Goal: Navigation & Orientation: Find specific page/section

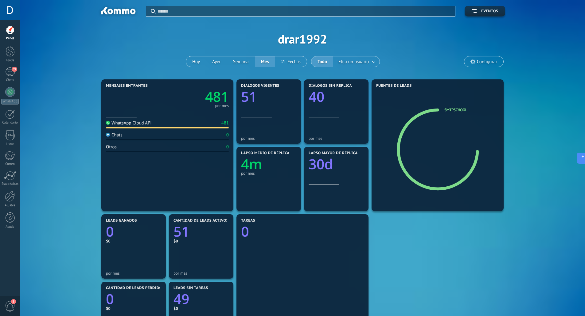
click at [10, 64] on div "Panel Leads 39 Chats WhatsApp Clientes" at bounding box center [10, 130] width 20 height 210
click at [13, 51] on div at bounding box center [10, 50] width 9 height 11
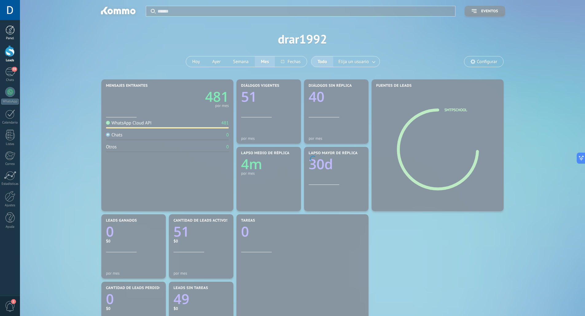
click at [12, 31] on div at bounding box center [10, 29] width 9 height 9
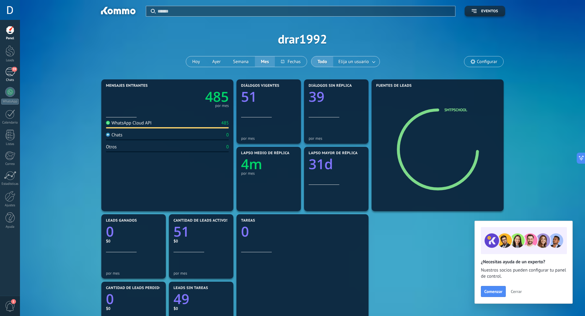
click at [13, 72] on div "39" at bounding box center [10, 72] width 10 height 9
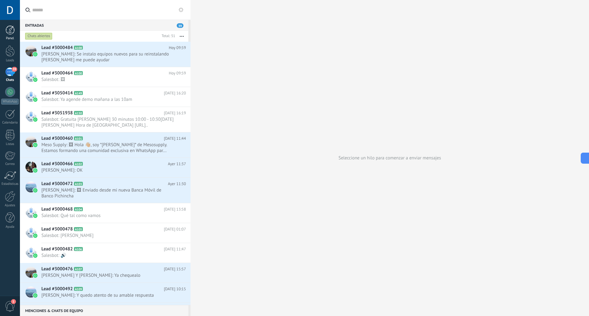
click at [12, 29] on div at bounding box center [10, 29] width 9 height 9
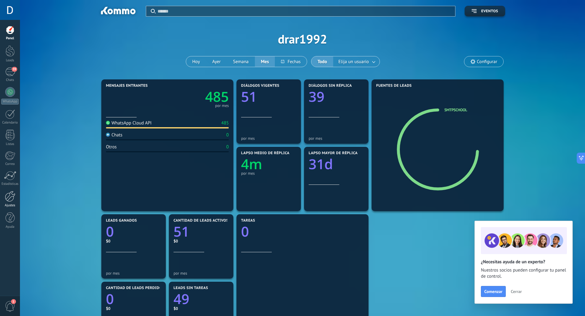
click at [9, 193] on div at bounding box center [10, 196] width 10 height 11
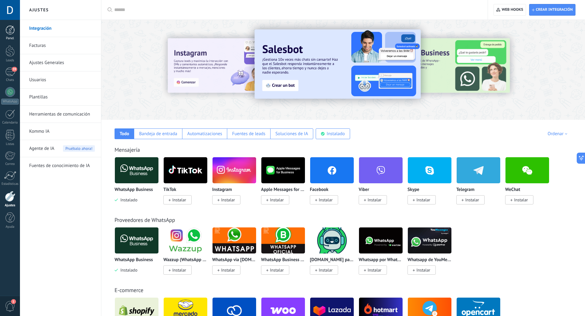
click at [11, 27] on div at bounding box center [10, 29] width 9 height 9
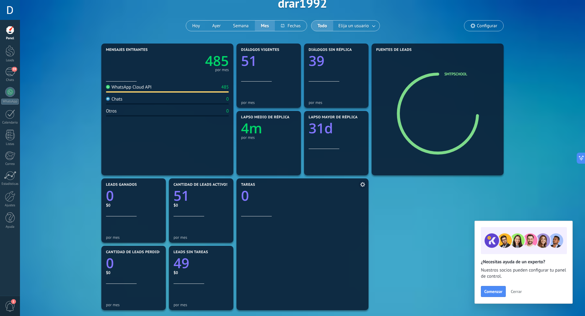
scroll to position [92, 0]
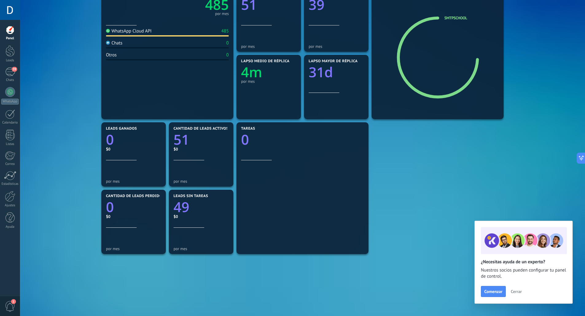
click at [515, 291] on span "Cerrar" at bounding box center [515, 292] width 11 height 4
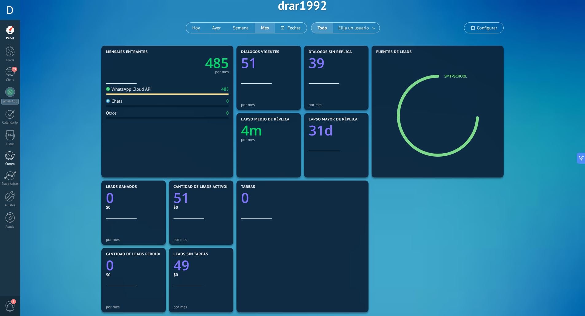
scroll to position [0, 0]
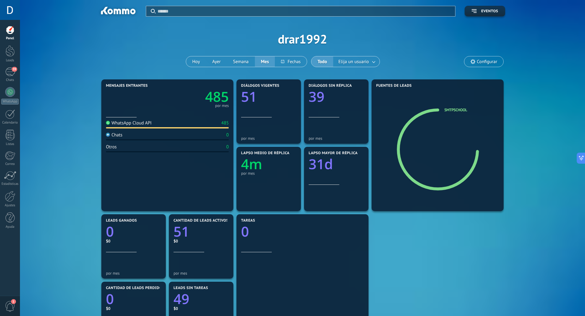
click at [203, 101] on icon "485" at bounding box center [197, 95] width 61 height 14
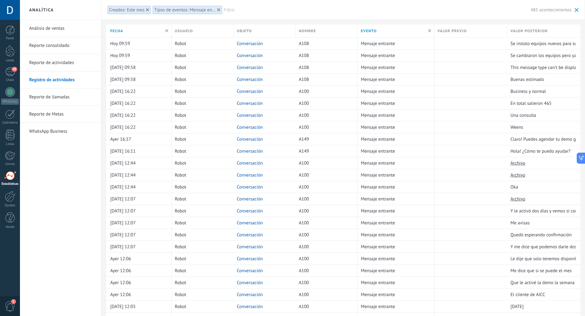
click at [10, 12] on div at bounding box center [10, 10] width 20 height 20
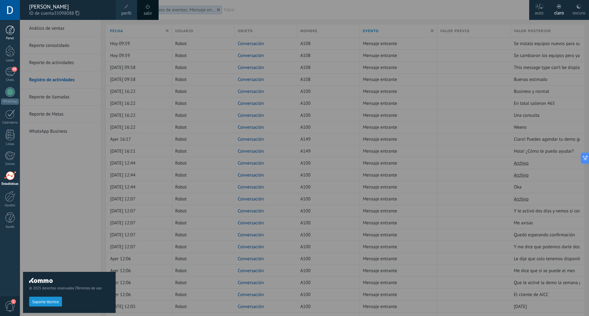
click at [7, 33] on div at bounding box center [10, 29] width 9 height 9
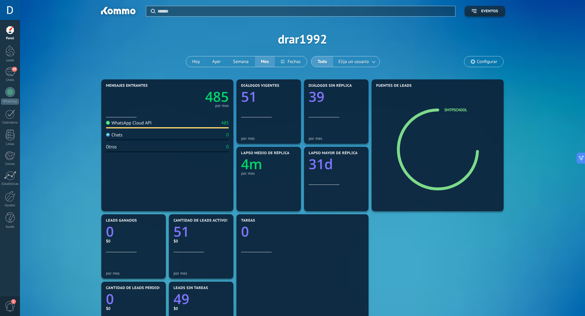
click at [501, 11] on button "Eventos" at bounding box center [484, 11] width 41 height 11
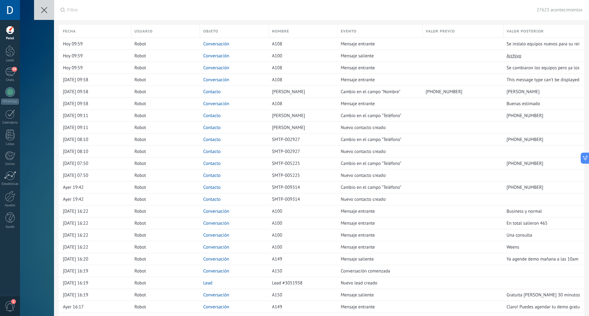
click at [39, 13] on button at bounding box center [44, 10] width 20 height 20
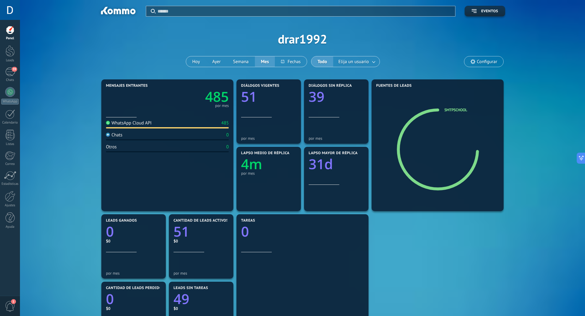
click at [499, 13] on button "Eventos" at bounding box center [484, 11] width 41 height 11
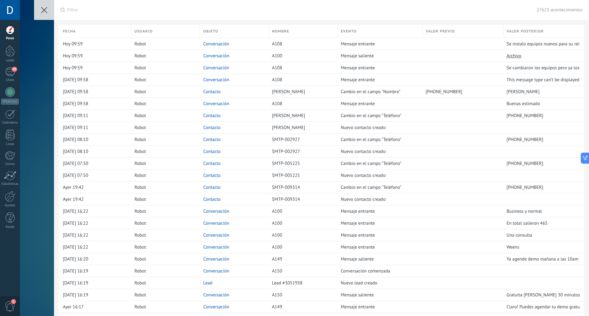
click at [48, 10] on button at bounding box center [44, 10] width 20 height 20
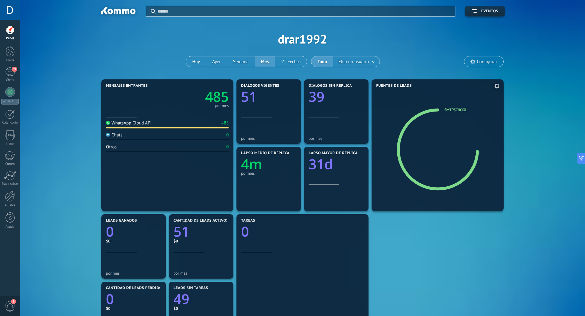
click at [452, 145] on icon at bounding box center [440, 150] width 39 height 35
click at [6, 201] on div at bounding box center [10, 196] width 10 height 11
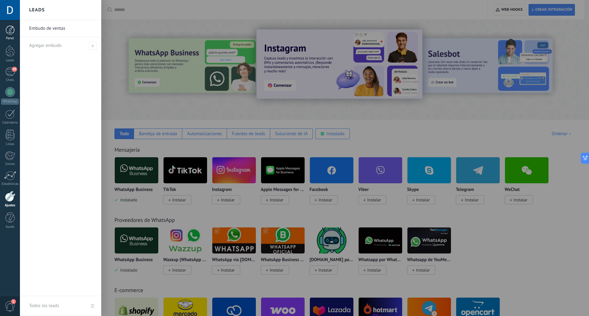
click at [13, 28] on div at bounding box center [10, 29] width 9 height 9
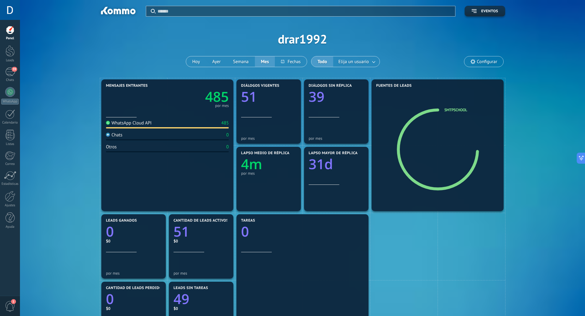
click at [8, 45] on div "Panel Leads 39 Chats WhatsApp Clientes" at bounding box center [10, 130] width 20 height 210
click at [9, 50] on div at bounding box center [10, 50] width 9 height 11
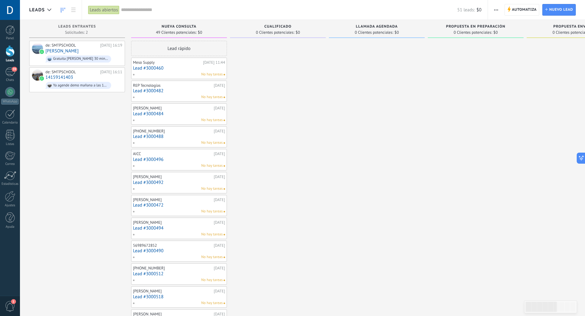
click at [273, 34] on span "0 Clientes potenciales:" at bounding box center [275, 33] width 38 height 4
drag, startPoint x: 10, startPoint y: 73, endPoint x: 10, endPoint y: 83, distance: 10.7
click at [10, 73] on div "39" at bounding box center [10, 72] width 10 height 9
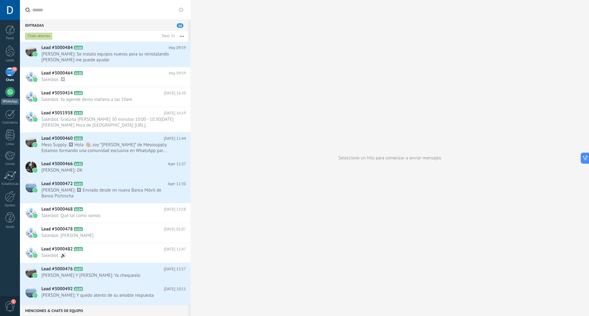
click at [9, 90] on div at bounding box center [10, 92] width 10 height 10
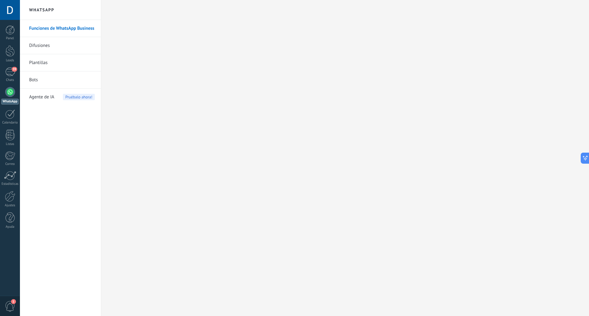
click at [55, 64] on link "Plantillas" at bounding box center [62, 62] width 66 height 17
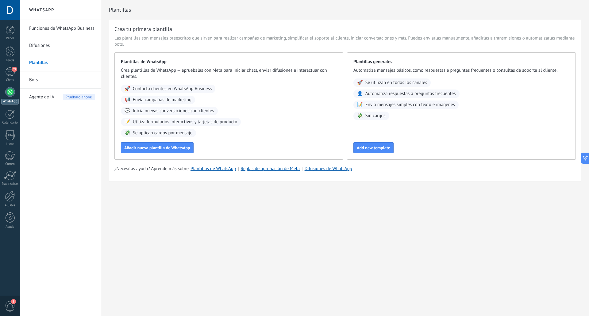
click at [59, 47] on link "Difusiones" at bounding box center [62, 45] width 66 height 17
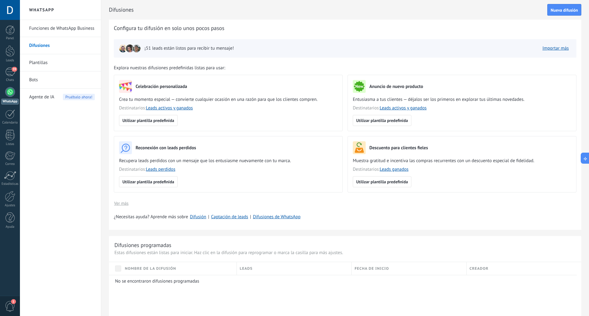
click at [75, 25] on link "Funciones de WhatsApp Business" at bounding box center [62, 28] width 66 height 17
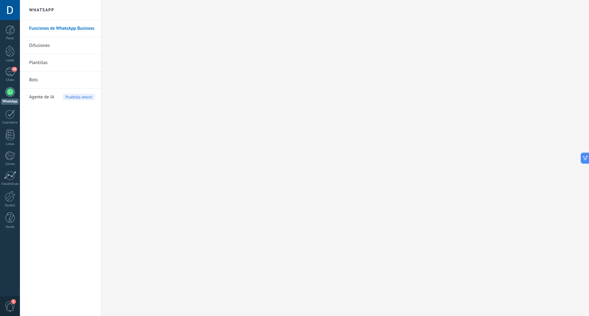
click at [37, 79] on link "Bots" at bounding box center [62, 79] width 66 height 17
